Goal: Task Accomplishment & Management: Complete application form

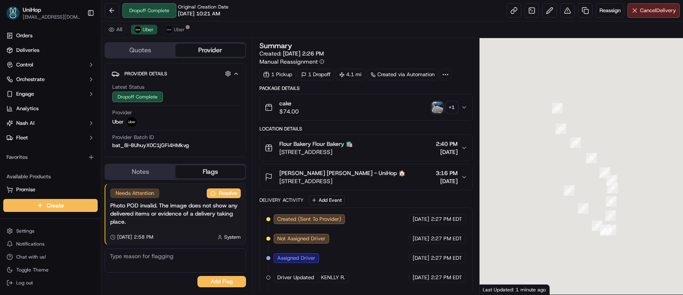
click at [439, 107] on img "button" at bounding box center [436, 107] width 11 height 11
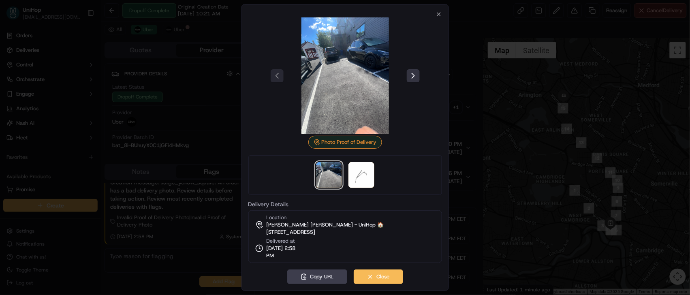
click at [414, 77] on button at bounding box center [413, 75] width 13 height 13
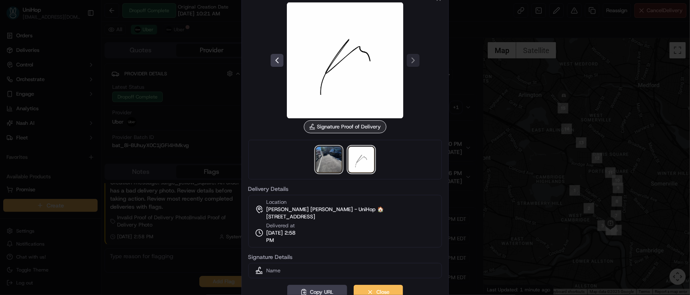
click at [333, 156] on img at bounding box center [329, 160] width 26 height 26
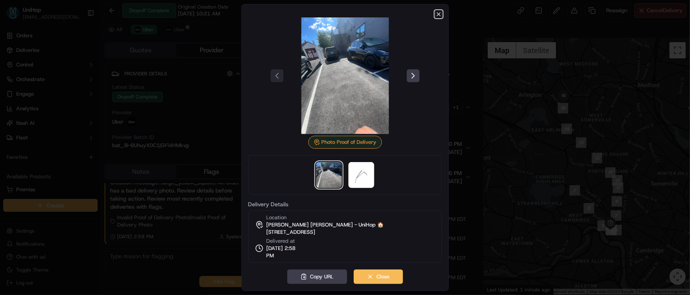
click at [437, 13] on icon "button" at bounding box center [438, 14] width 6 height 6
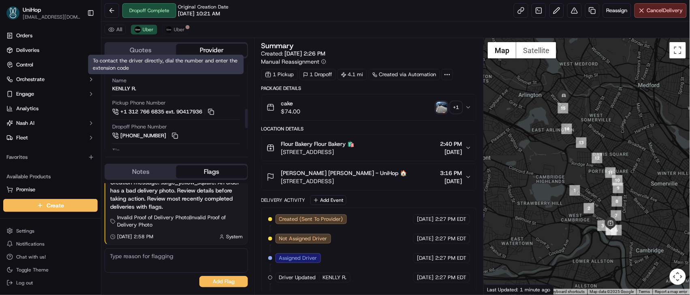
scroll to position [215, 0]
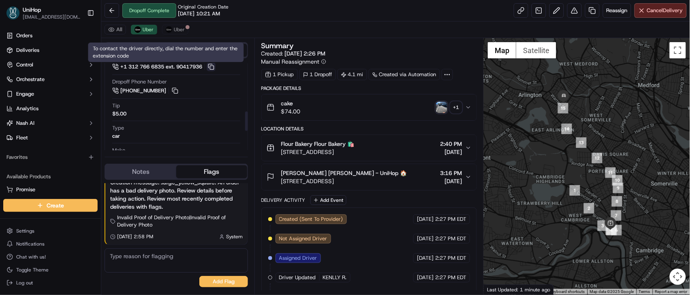
click at [214, 70] on button at bounding box center [211, 66] width 9 height 9
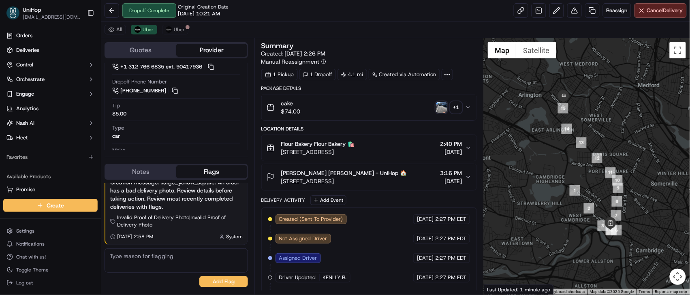
scroll to position [129, 0]
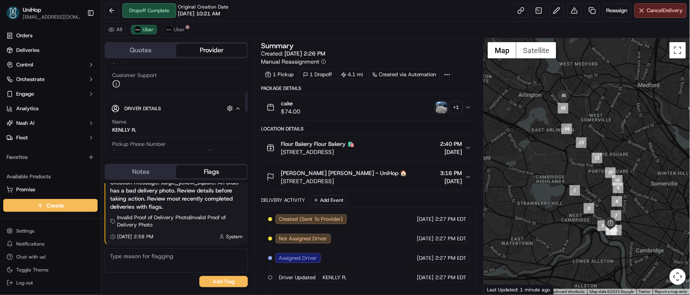
click at [145, 173] on button "Notes" at bounding box center [140, 171] width 71 height 13
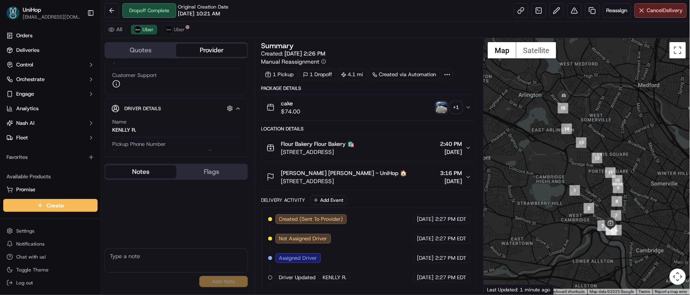
click at [153, 260] on textarea at bounding box center [176, 260] width 143 height 24
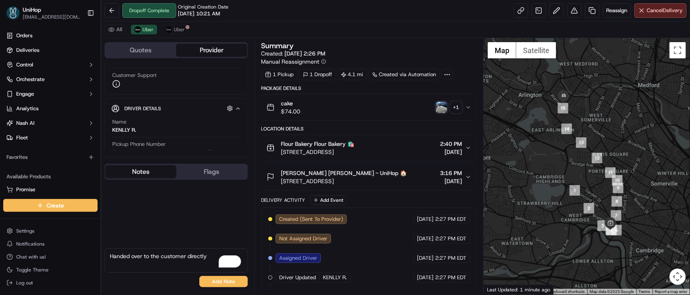
type textarea "Handed over to the customer directly"
click at [220, 275] on div "Handed over to the customer directly No results found Add Note" at bounding box center [176, 267] width 143 height 39
click at [218, 283] on button "Add Note" at bounding box center [223, 281] width 49 height 11
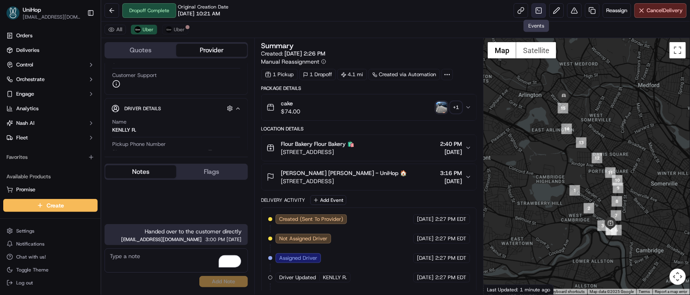
click at [534, 12] on link at bounding box center [538, 10] width 15 height 15
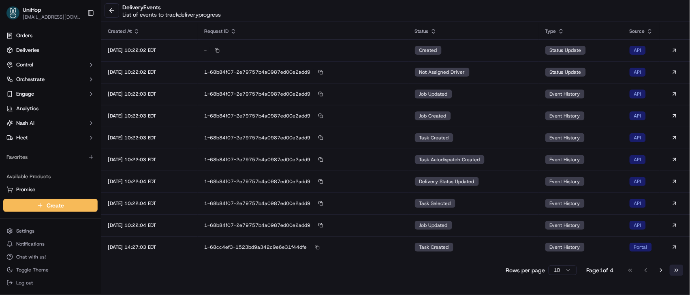
click at [674, 270] on button "Go to last page" at bounding box center [677, 270] width 14 height 11
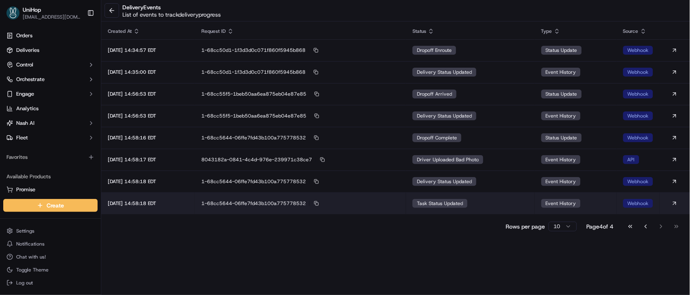
click at [497, 207] on td "task status updated" at bounding box center [470, 203] width 128 height 22
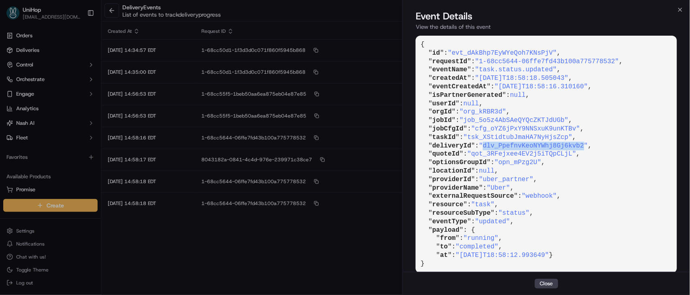
drag, startPoint x: 488, startPoint y: 145, endPoint x: 587, endPoint y: 145, distance: 99.2
click at [587, 145] on span ""dlv_PpefnvKeoNYWhj8Gj6kvb2"" at bounding box center [533, 145] width 109 height 7
copy span "dlv_PpefnvKeoNYWhj8Gj6kvb2"
